Goal: Navigation & Orientation: Find specific page/section

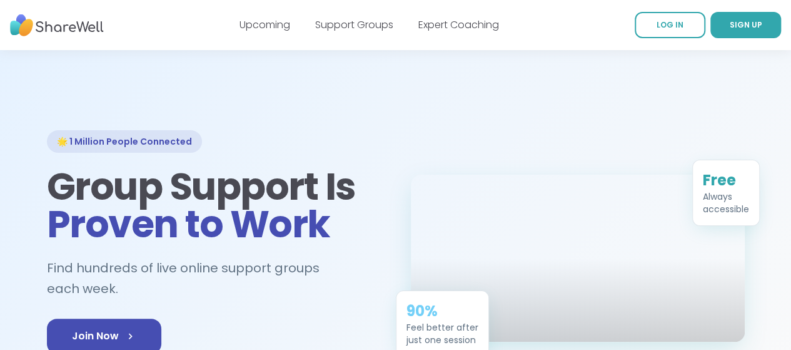
drag, startPoint x: 251, startPoint y: 28, endPoint x: 511, endPoint y: 16, distance: 259.9
click at [252, 28] on link "Upcoming" at bounding box center [265, 25] width 51 height 14
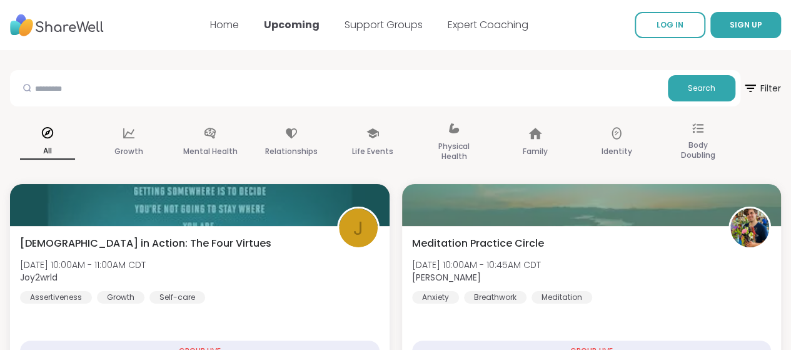
click at [494, 24] on link "Expert Coaching" at bounding box center [488, 25] width 81 height 14
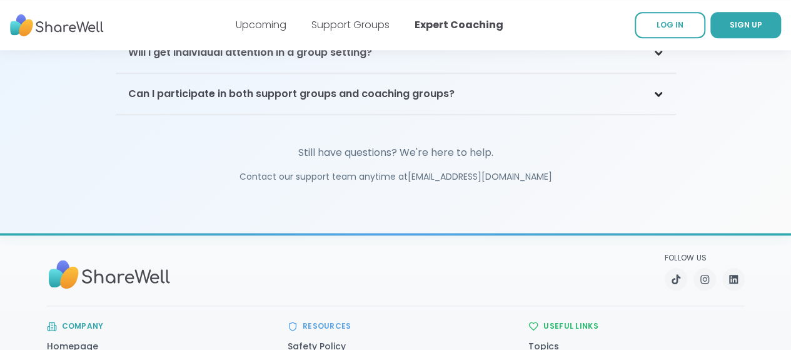
scroll to position [3035, 0]
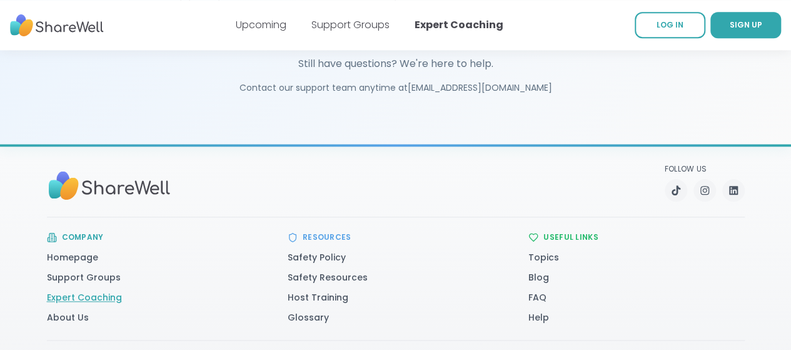
click at [81, 291] on link "Expert Coaching" at bounding box center [84, 297] width 75 height 13
